Goal: Communication & Community: Answer question/provide support

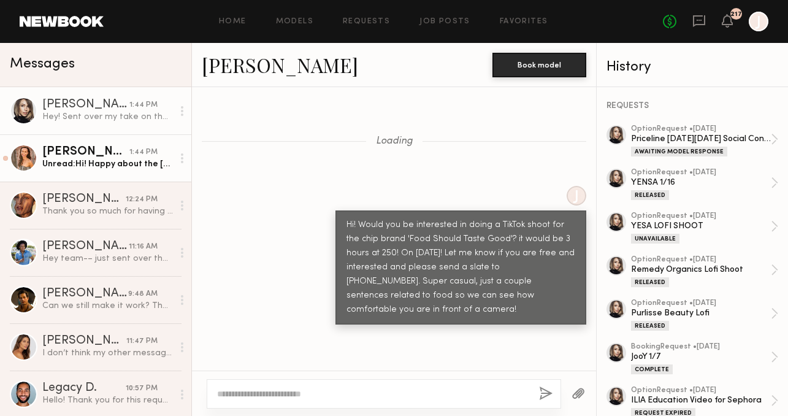
scroll to position [3562, 0]
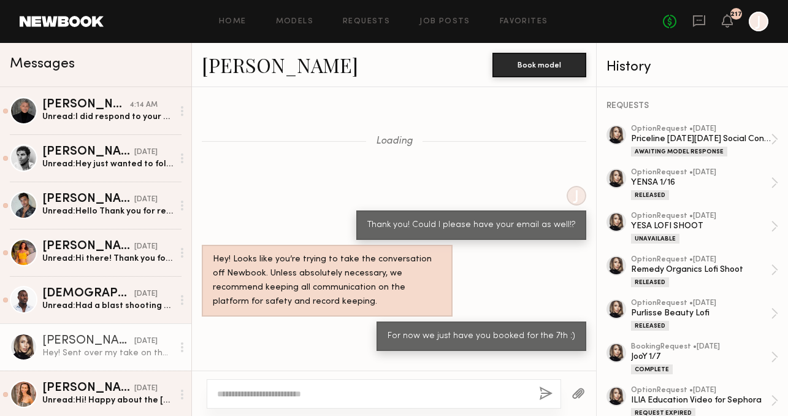
scroll to position [1234, 0]
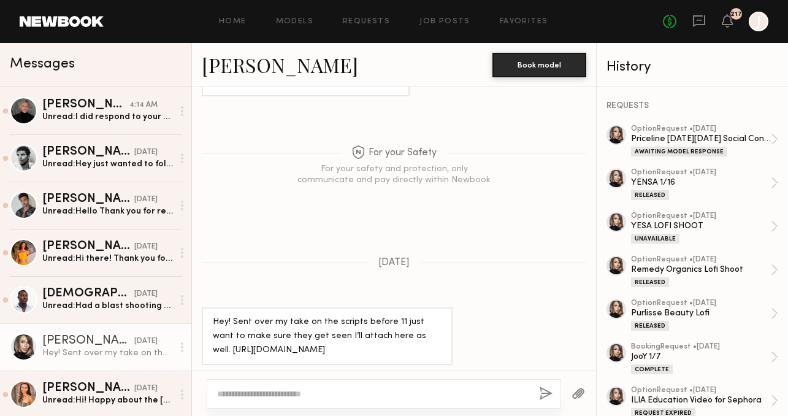
click at [117, 117] on div "Unread: I did respond to your request and I emailed to all three of you. I did …" at bounding box center [107, 117] width 131 height 12
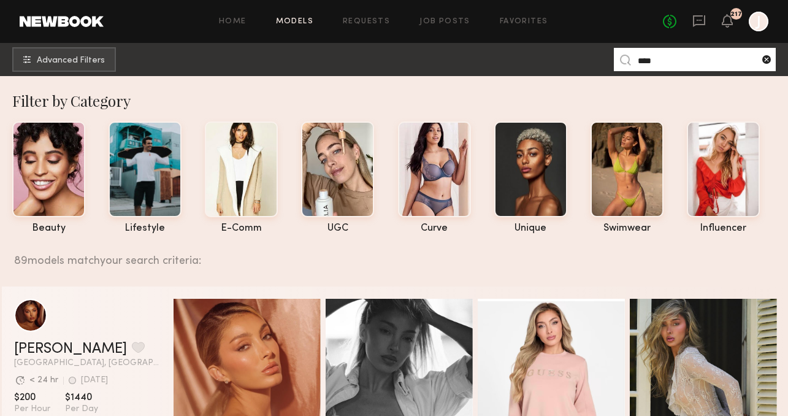
click at [768, 63] on common-icon at bounding box center [767, 59] width 12 height 12
